Goal: Obtain resource: Obtain resource

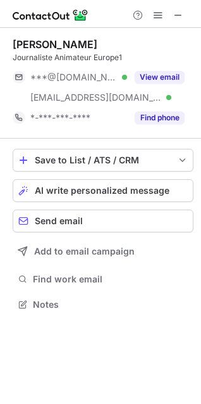
scroll to position [296, 201]
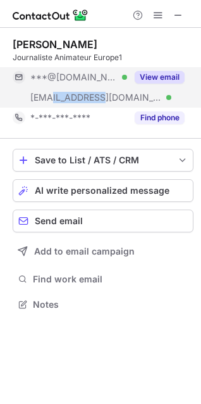
drag, startPoint x: 51, startPoint y: 94, endPoint x: 94, endPoint y: 96, distance: 43.1
click at [94, 96] on div "***@europe1.fr Verified" at bounding box center [78, 97] width 97 height 11
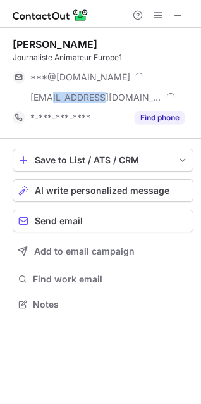
copy span "europe1.fr"
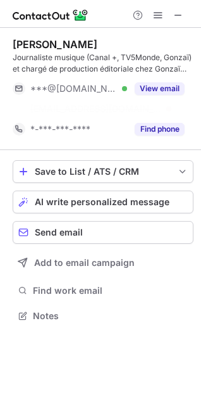
scroll to position [287, 201]
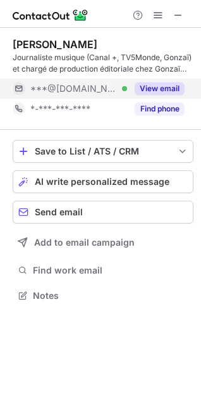
click at [149, 91] on button "View email" at bounding box center [160, 88] width 50 height 13
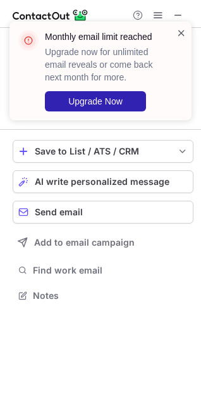
click at [177, 32] on span at bounding box center [182, 33] width 10 height 13
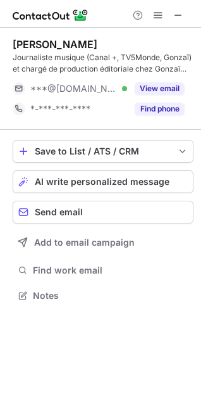
click at [173, 16] on div "Monthly email limit reached Upgrade now for unlimited email reveals or come bac…" at bounding box center [100, 76] width 203 height 134
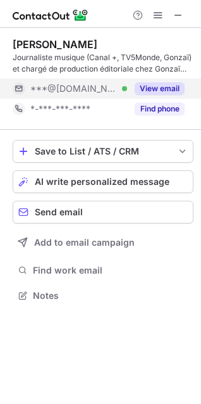
click at [156, 88] on button "View email" at bounding box center [160, 88] width 50 height 13
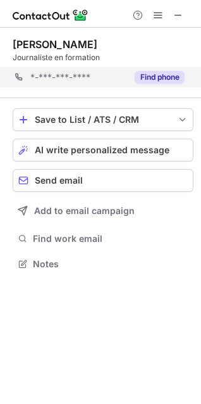
scroll to position [255, 201]
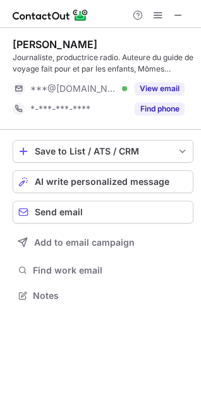
scroll to position [287, 201]
click at [181, 15] on span at bounding box center [179, 15] width 10 height 10
